Goal: Information Seeking & Learning: Learn about a topic

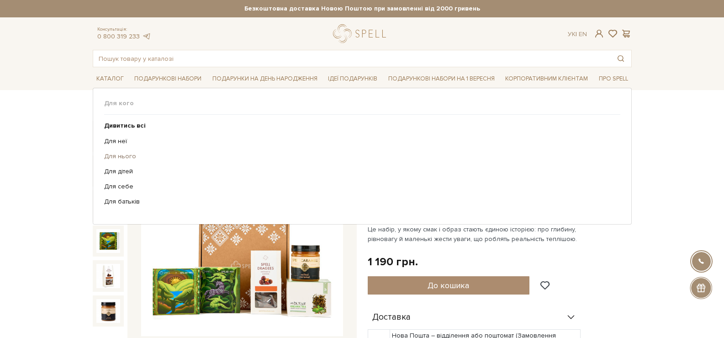
click at [130, 154] on link "Для нього" at bounding box center [359, 156] width 510 height 8
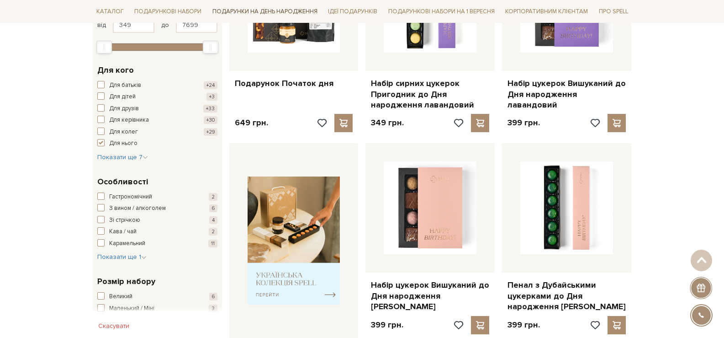
scroll to position [232, 0]
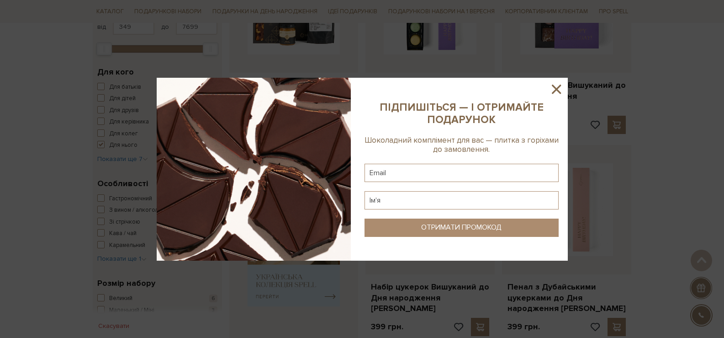
click at [561, 87] on icon at bounding box center [557, 89] width 16 height 16
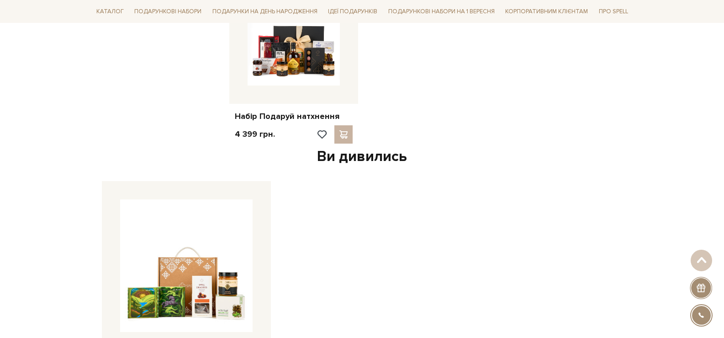
scroll to position [1142, 0]
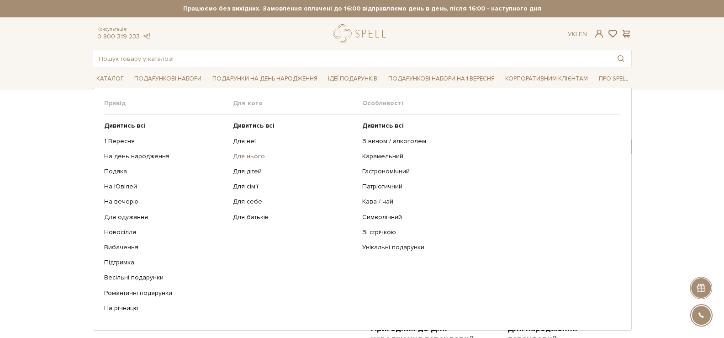
click at [250, 155] on link "Для нього" at bounding box center [294, 156] width 122 height 8
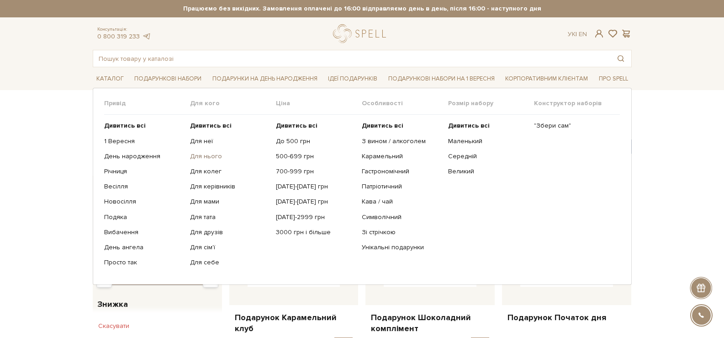
click at [211, 155] on link "Для нього" at bounding box center [229, 156] width 79 height 8
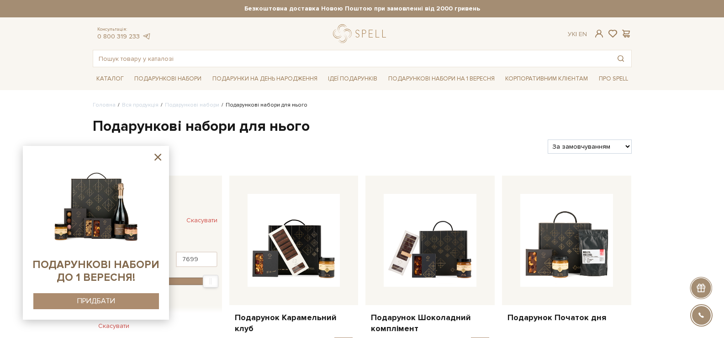
click at [160, 159] on icon at bounding box center [157, 157] width 7 height 7
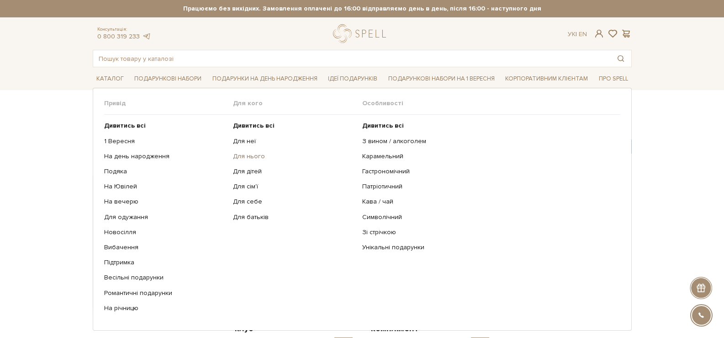
click at [249, 157] on link "Для нього" at bounding box center [294, 156] width 122 height 8
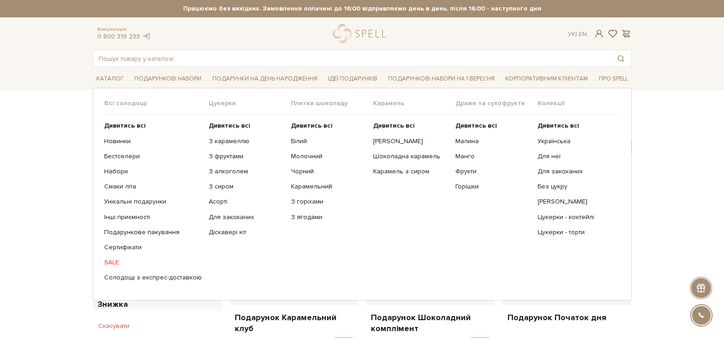
click at [108, 91] on div "Всі солодощі Дивитись всі Новинки Бестселери Набори Смаки літа Унікальні подару…" at bounding box center [362, 194] width 539 height 212
click at [109, 84] on link "Каталог" at bounding box center [110, 79] width 35 height 14
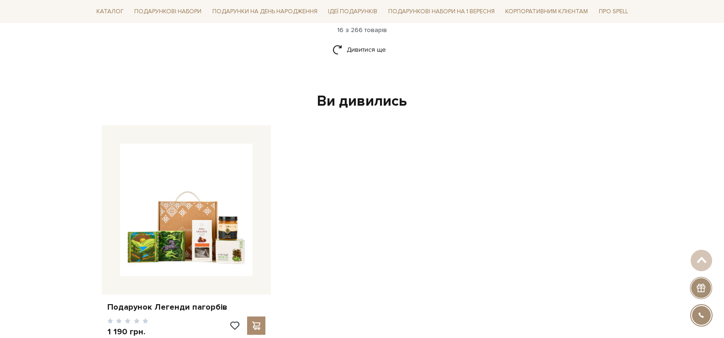
scroll to position [1600, 0]
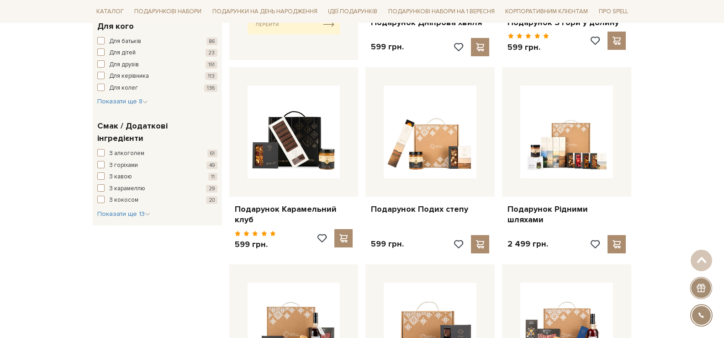
drag, startPoint x: 30, startPoint y: 243, endPoint x: 61, endPoint y: 289, distance: 56.3
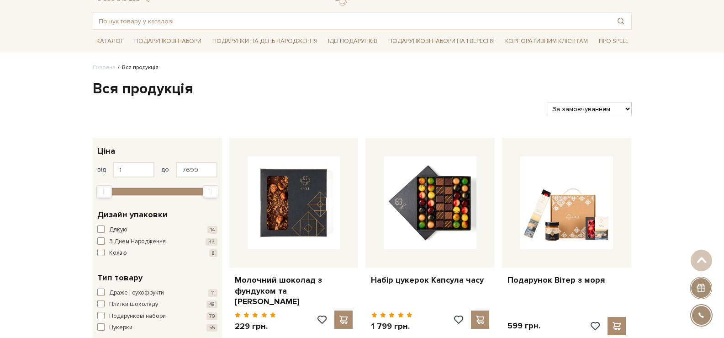
scroll to position [0, 0]
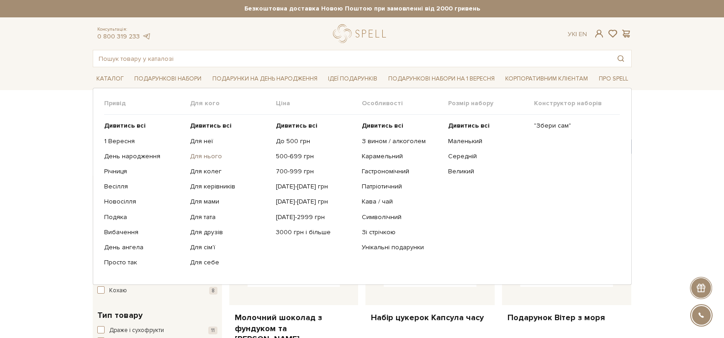
click at [207, 156] on link "Для нього" at bounding box center [229, 156] width 79 height 8
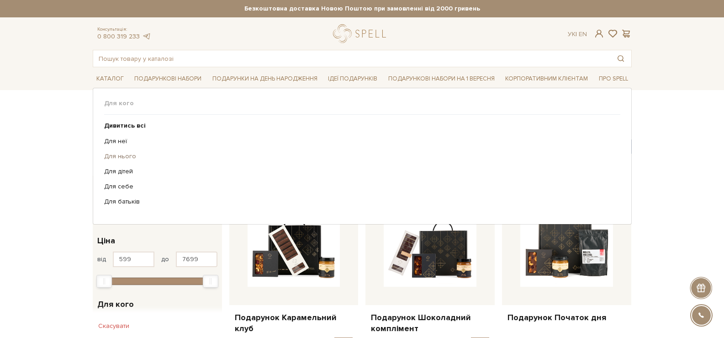
click at [128, 154] on link "Для нього" at bounding box center [359, 156] width 510 height 8
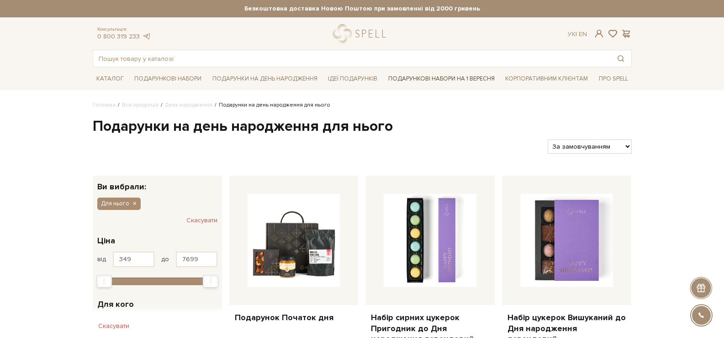
click at [450, 80] on link "Подарункові набори на 1 Вересня" at bounding box center [442, 79] width 114 height 16
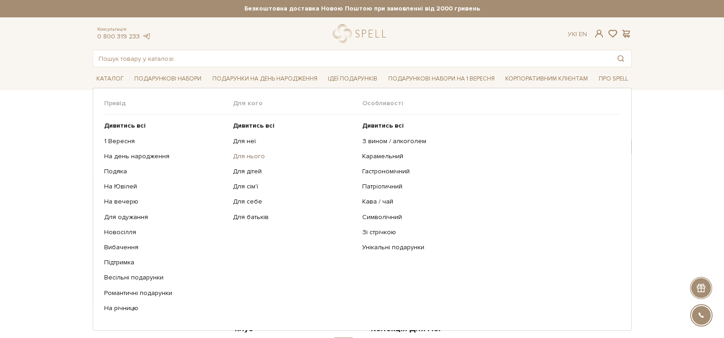
click at [255, 158] on link "Для нього" at bounding box center [294, 156] width 122 height 8
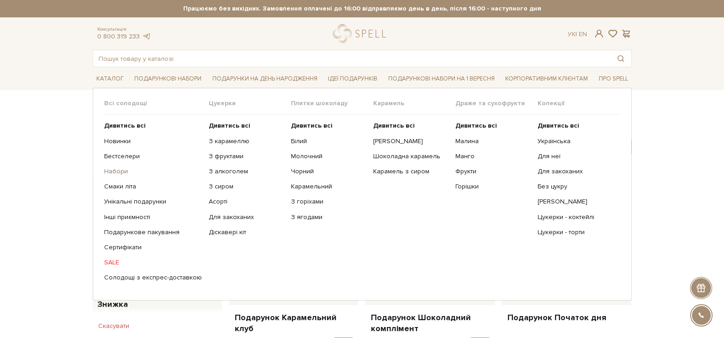
click at [122, 169] on link "Набори" at bounding box center [153, 171] width 98 height 8
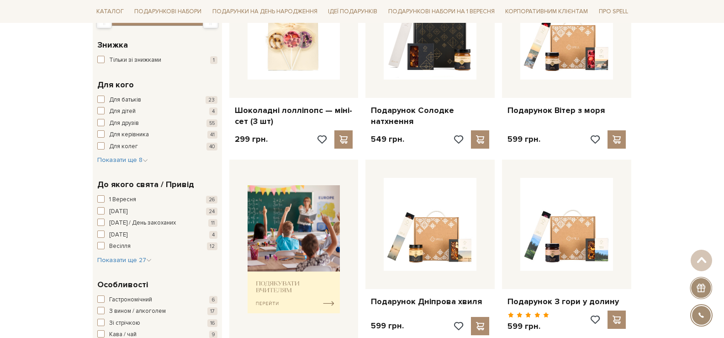
scroll to position [229, 0]
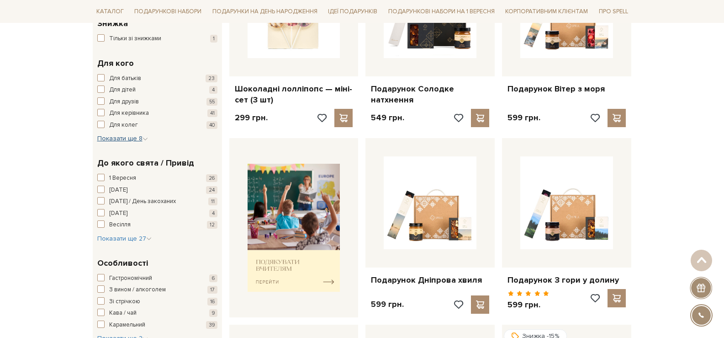
click at [137, 143] on button "Показати ще 8 Сховати" at bounding box center [122, 138] width 51 height 9
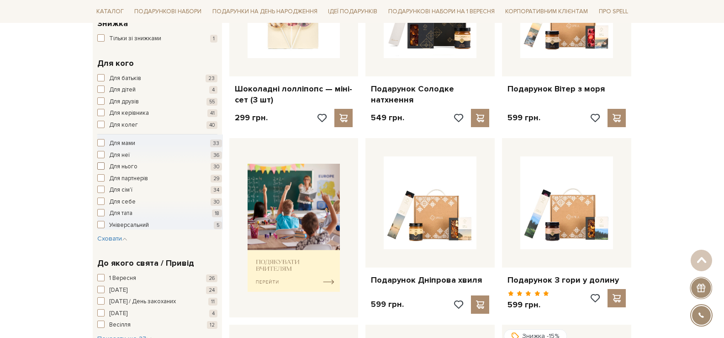
click at [129, 167] on span "Для нього" at bounding box center [123, 166] width 28 height 9
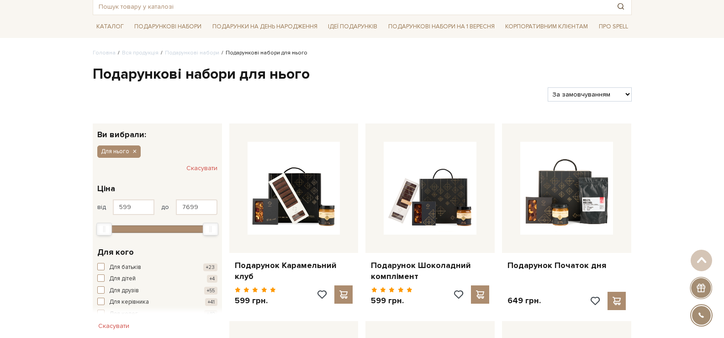
scroll to position [49, 0]
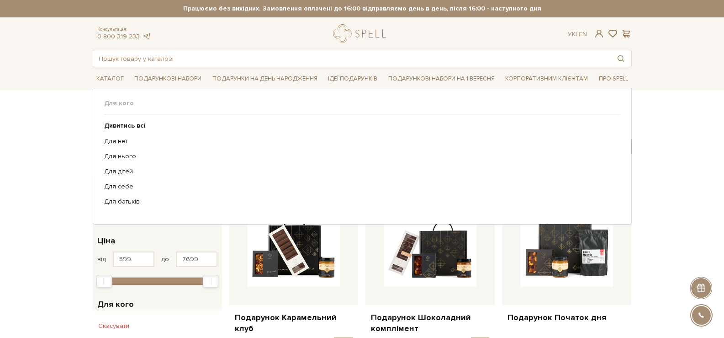
click at [115, 151] on ul "Дивитись всі Для неї Для нього Для дітей Для себе Для батьків" at bounding box center [362, 164] width 516 height 98
click at [116, 154] on link "Для нього" at bounding box center [359, 156] width 510 height 8
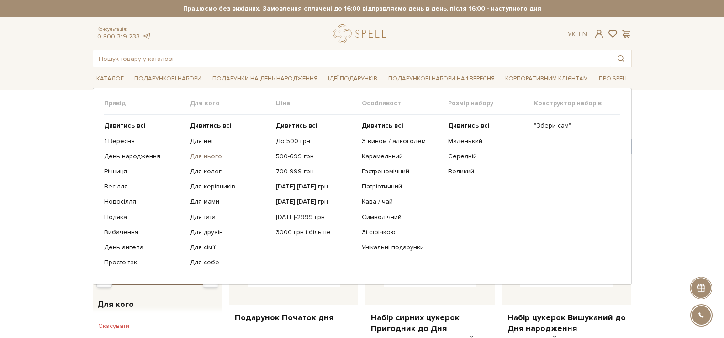
click at [215, 159] on link "Для нього" at bounding box center [229, 156] width 79 height 8
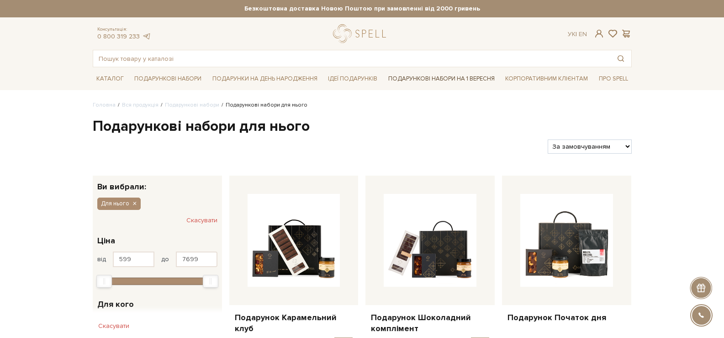
click at [473, 78] on link "Подарункові набори на 1 Вересня" at bounding box center [442, 79] width 114 height 16
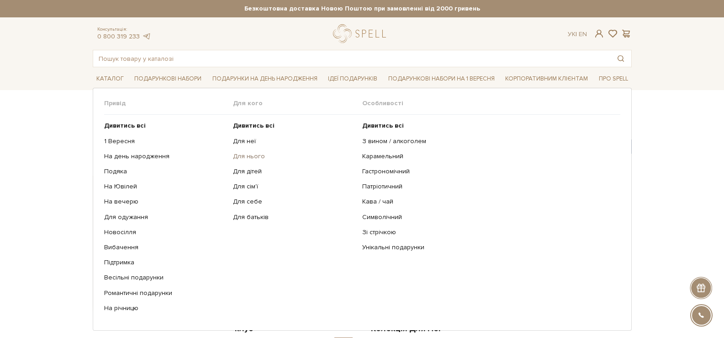
click at [252, 156] on link "Для нього" at bounding box center [294, 156] width 122 height 8
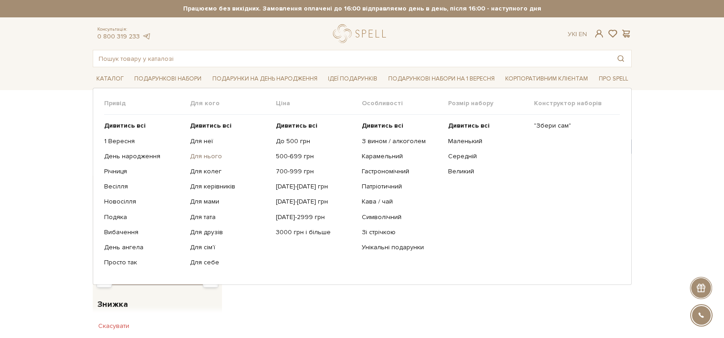
click at [202, 157] on link "Для нього" at bounding box center [229, 156] width 79 height 8
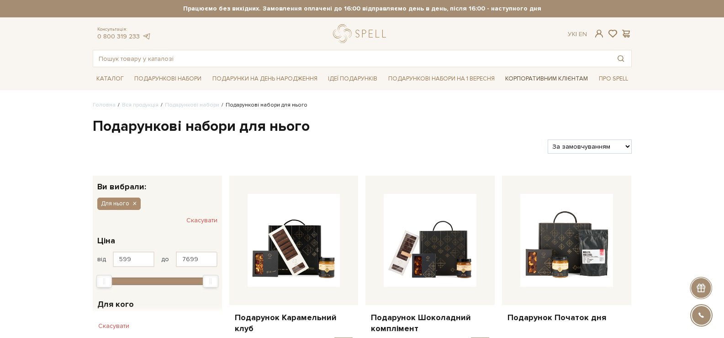
click at [534, 79] on link "Корпоративним клієнтам" at bounding box center [547, 79] width 90 height 16
